Goal: Transaction & Acquisition: Purchase product/service

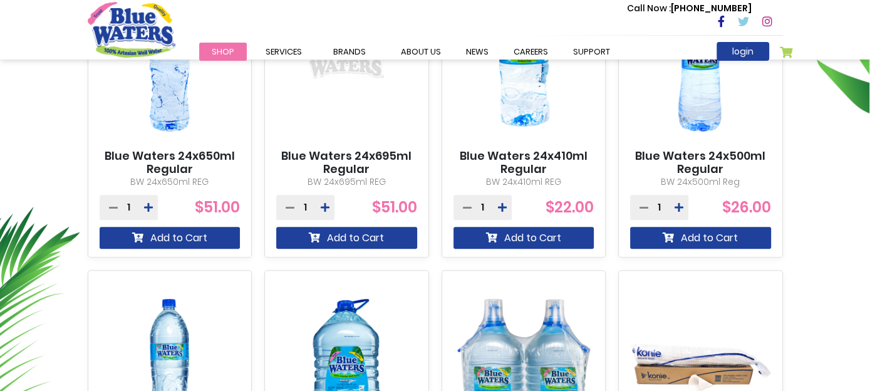
scroll to position [626, 0]
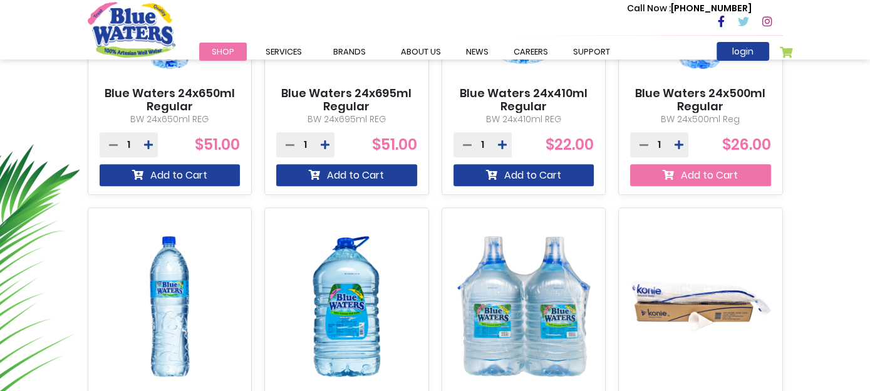
click at [734, 180] on button "Add to Cart" at bounding box center [700, 175] width 141 height 22
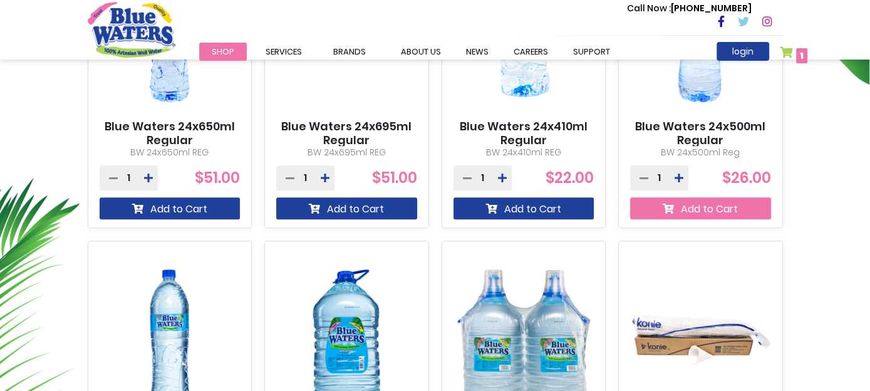
scroll to position [660, 0]
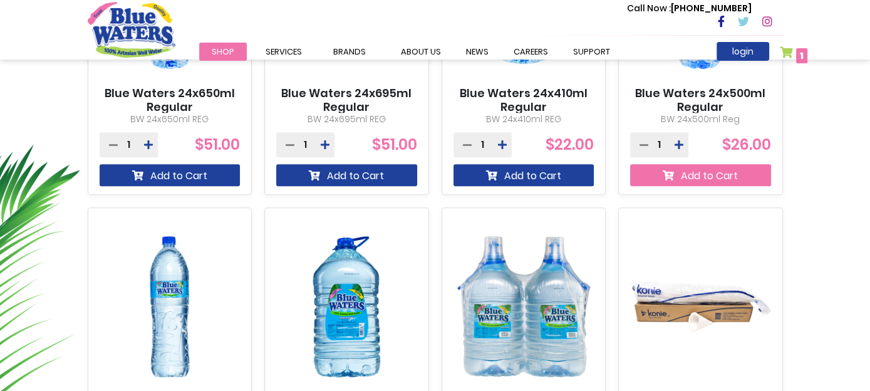
click at [734, 180] on button "Add to Cart" at bounding box center [700, 175] width 141 height 22
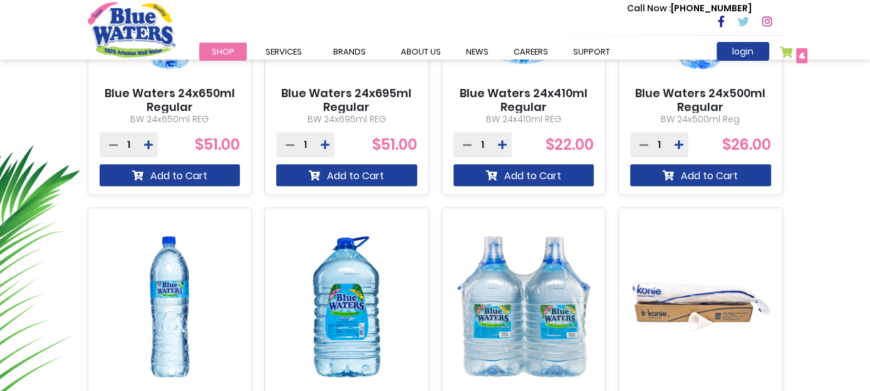
click at [799, 55] on span "4" at bounding box center [802, 55] width 7 height 13
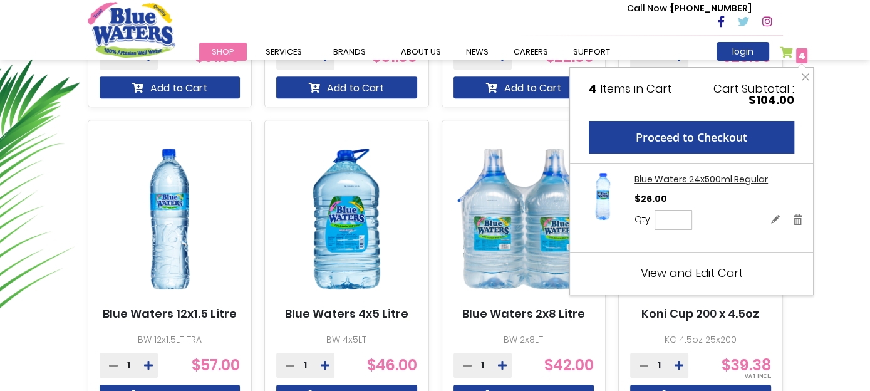
scroll to position [785, 0]
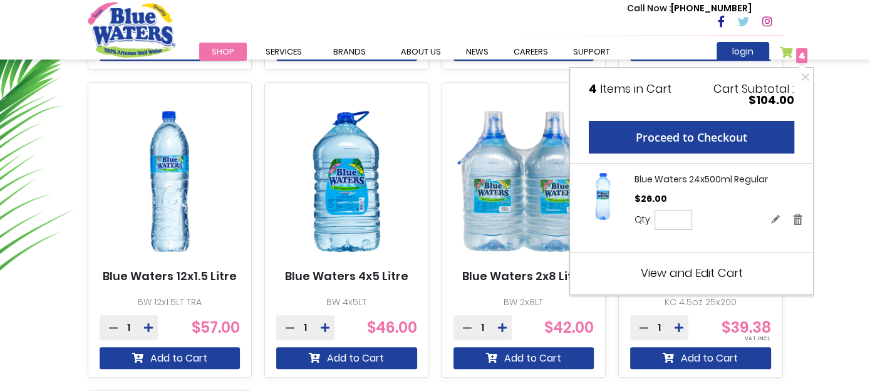
click at [705, 274] on span "View and Edit Cart" at bounding box center [692, 273] width 102 height 16
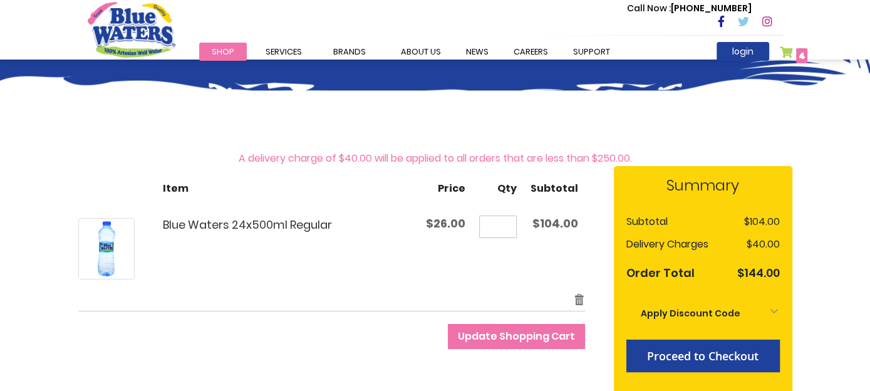
scroll to position [125, 0]
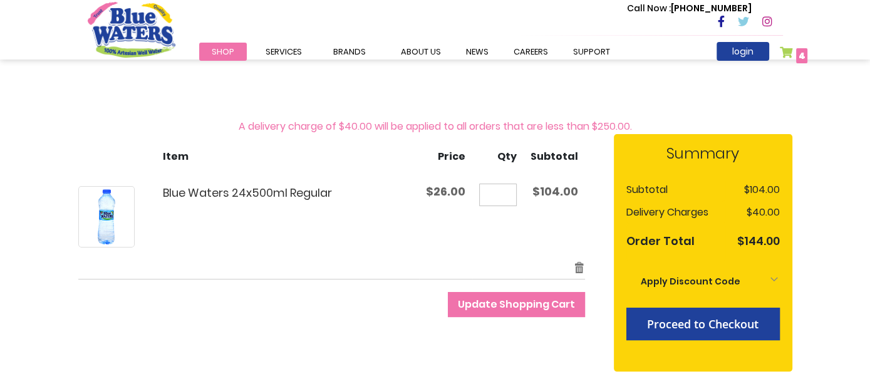
click at [774, 281] on div "Apply Discount Code" at bounding box center [702, 281] width 153 height 28
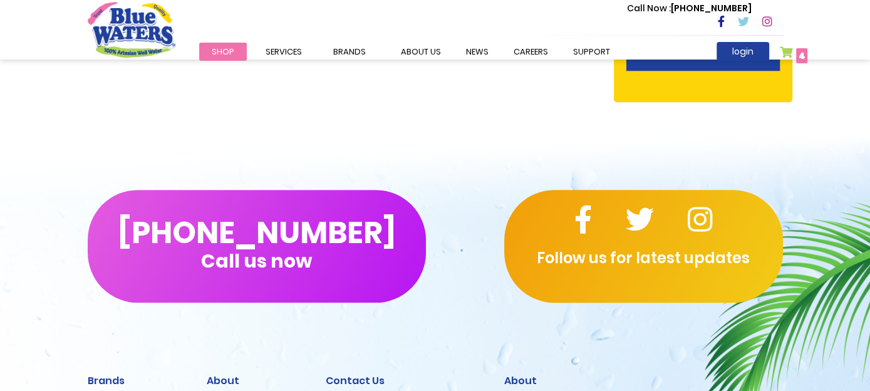
scroll to position [518, 0]
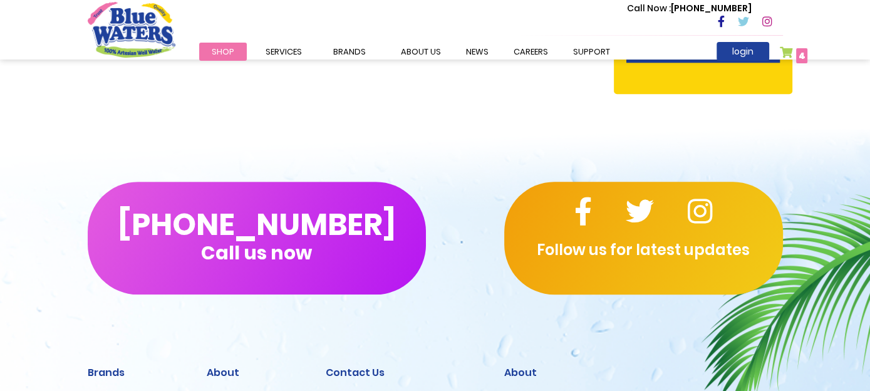
click at [16, 80] on div "Shop/ My Cart Toggle Nav Call Now : [PHONE_NUMBER] Menu Shop Services Filtratio…" at bounding box center [435, 59] width 870 height 1154
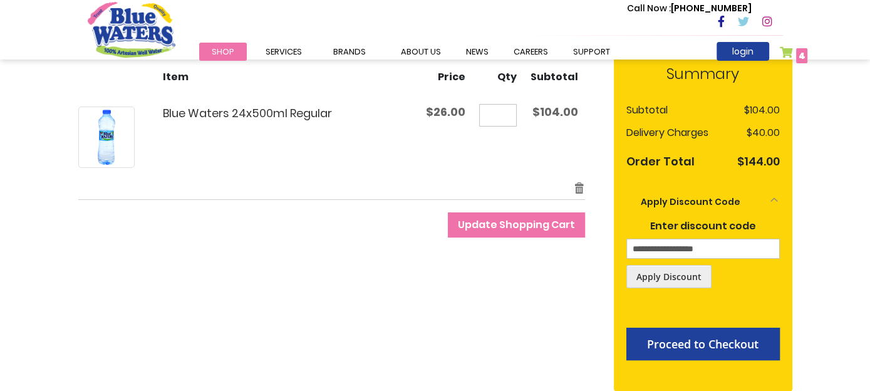
scroll to position [267, 0]
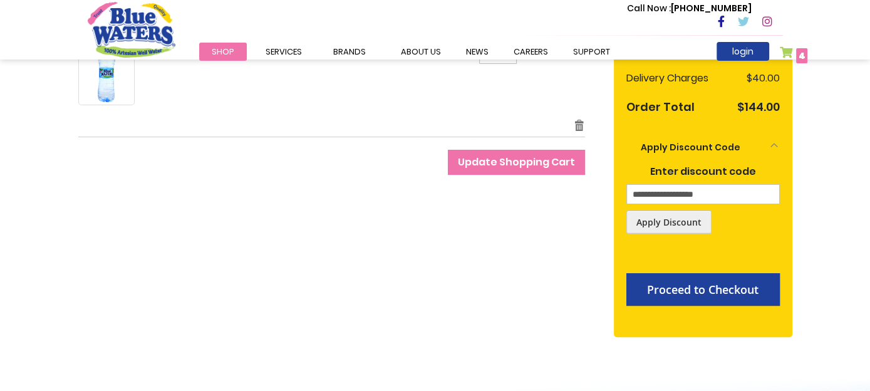
click at [68, 202] on div "**********" at bounding box center [435, 173] width 783 height 393
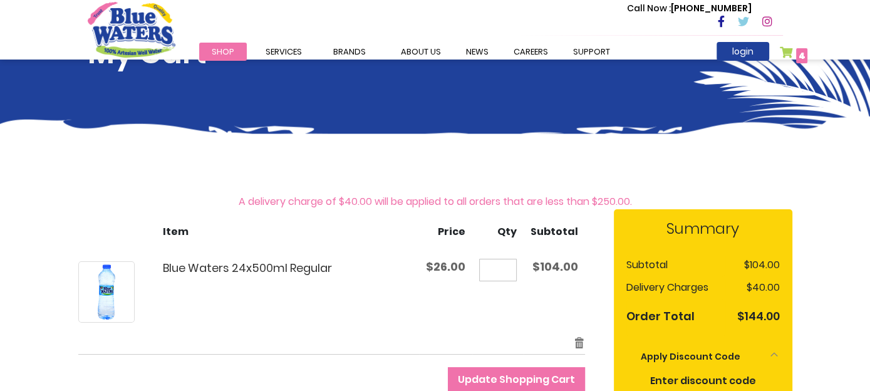
scroll to position [17, 0]
